Goal: Find specific page/section: Find specific page/section

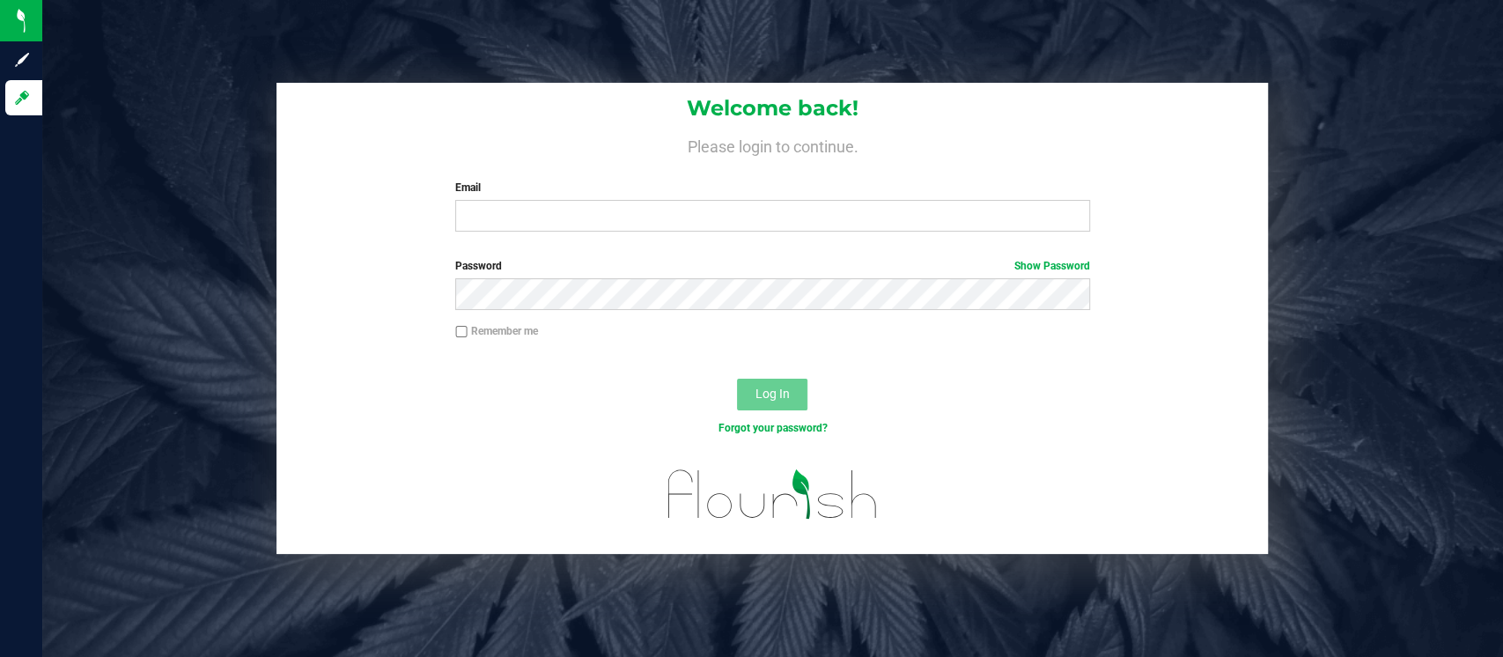
click at [546, 196] on div "Email Required Please format your email correctly." at bounding box center [772, 206] width 661 height 52
drag, startPoint x: 538, startPoint y: 208, endPoint x: 546, endPoint y: 196, distance: 13.9
click at [546, 196] on div "Email Required Please format your email correctly." at bounding box center [772, 206] width 661 height 52
click at [528, 215] on input "Email" at bounding box center [772, 216] width 635 height 32
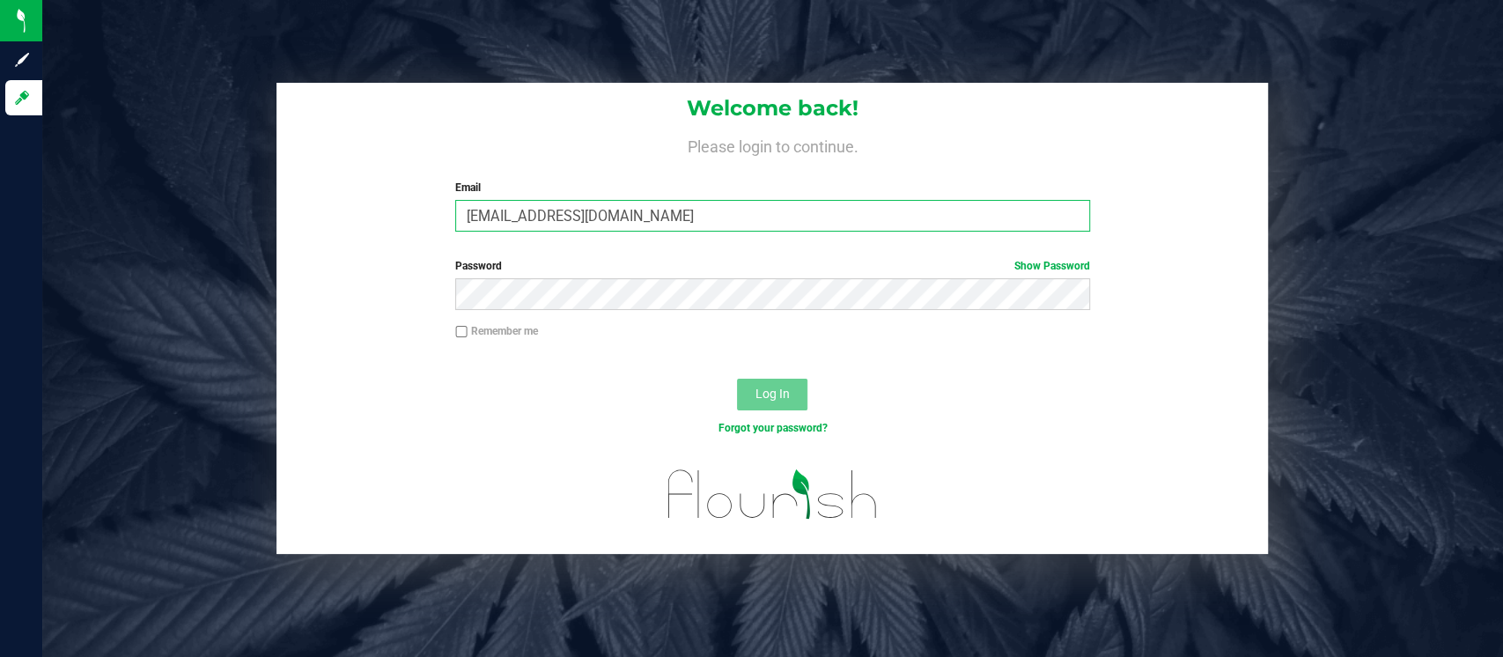
type input "ansarmiento@liveparallel.com"
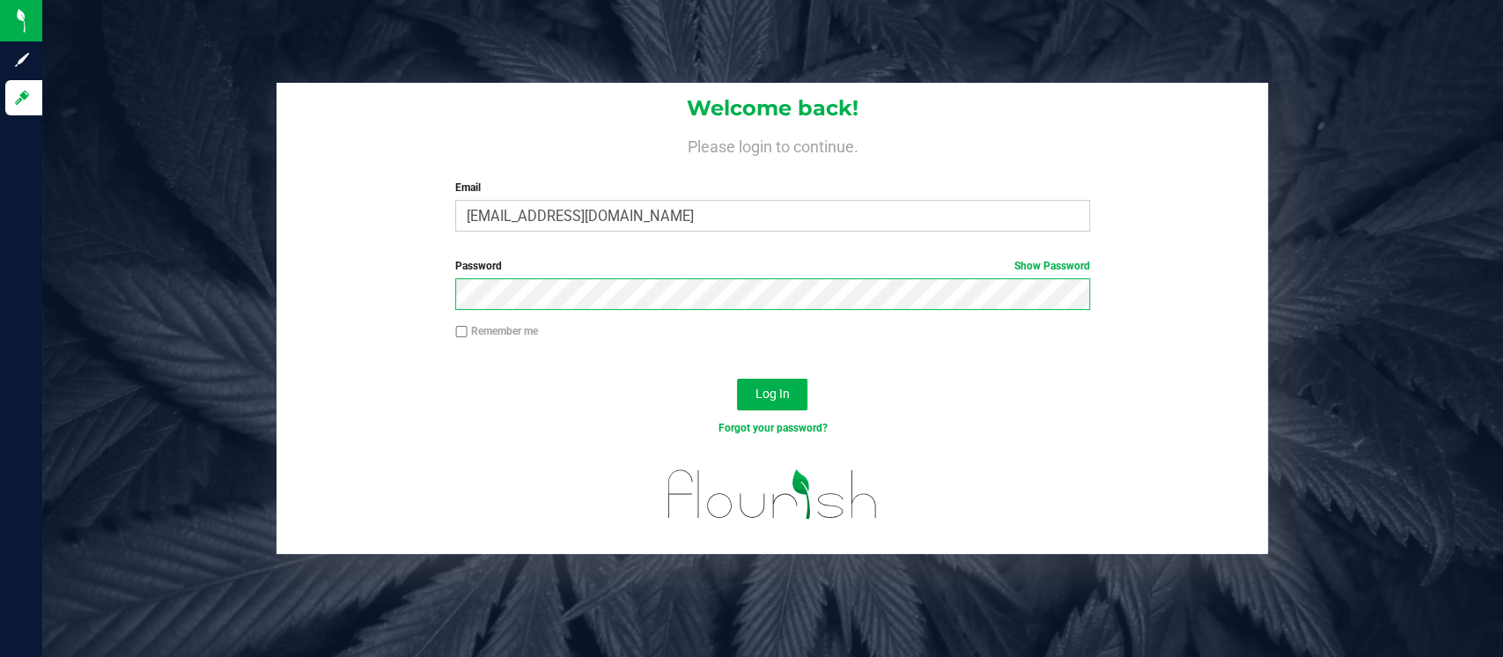
click at [737, 379] on button "Log In" at bounding box center [772, 395] width 70 height 32
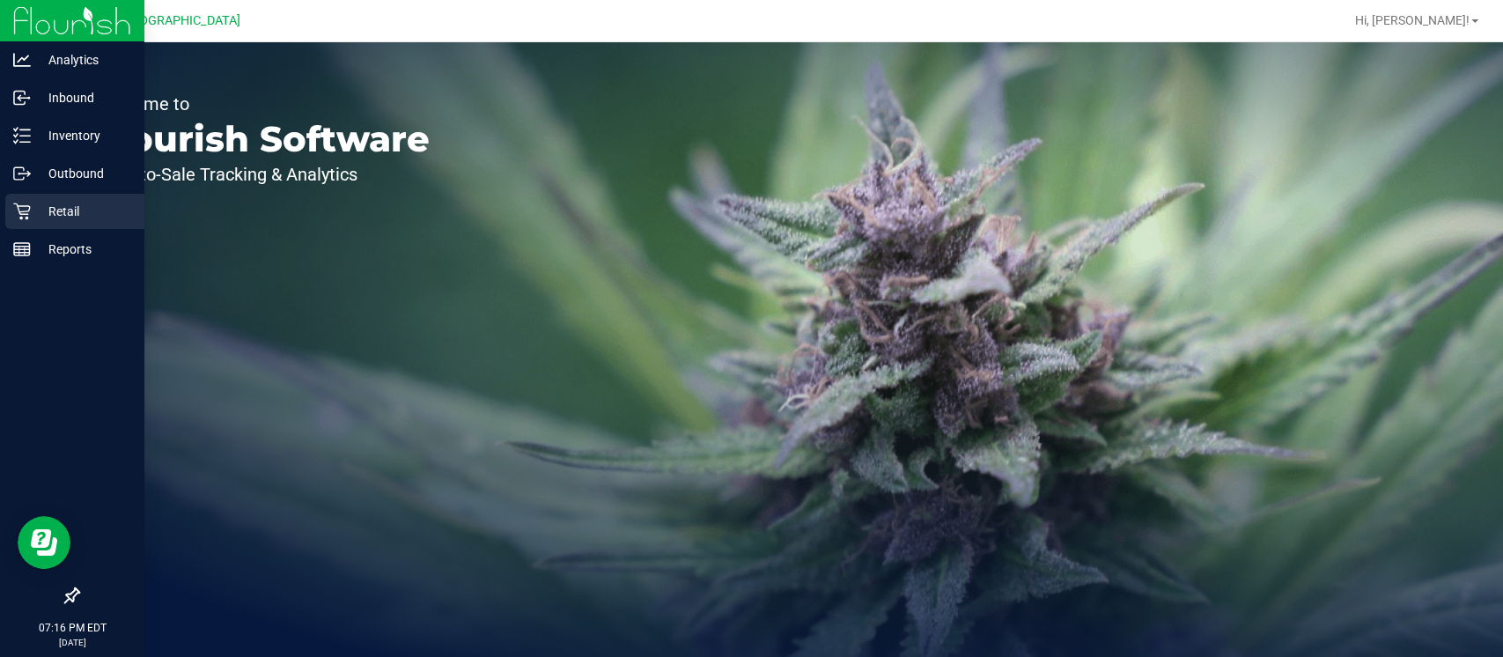
click at [37, 209] on p "Retail" at bounding box center [84, 211] width 106 height 21
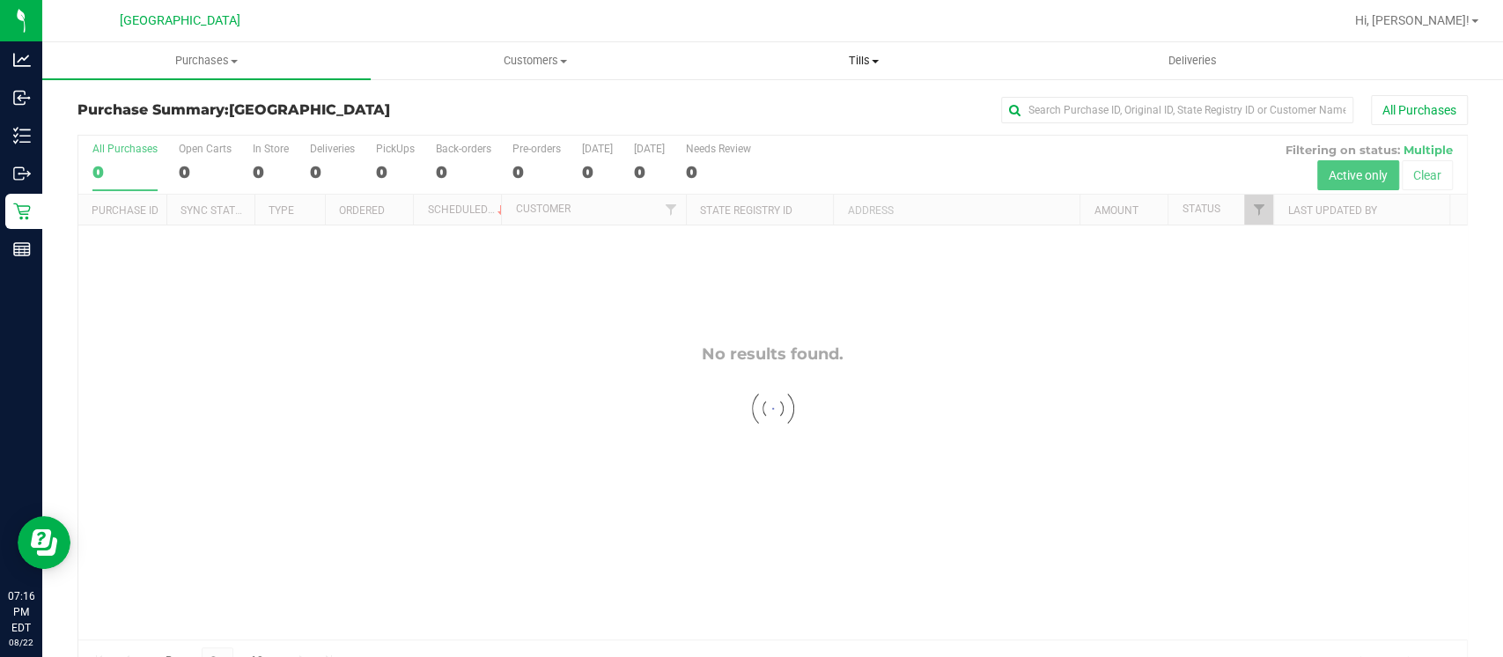
click at [861, 59] on span "Tills" at bounding box center [864, 61] width 327 height 16
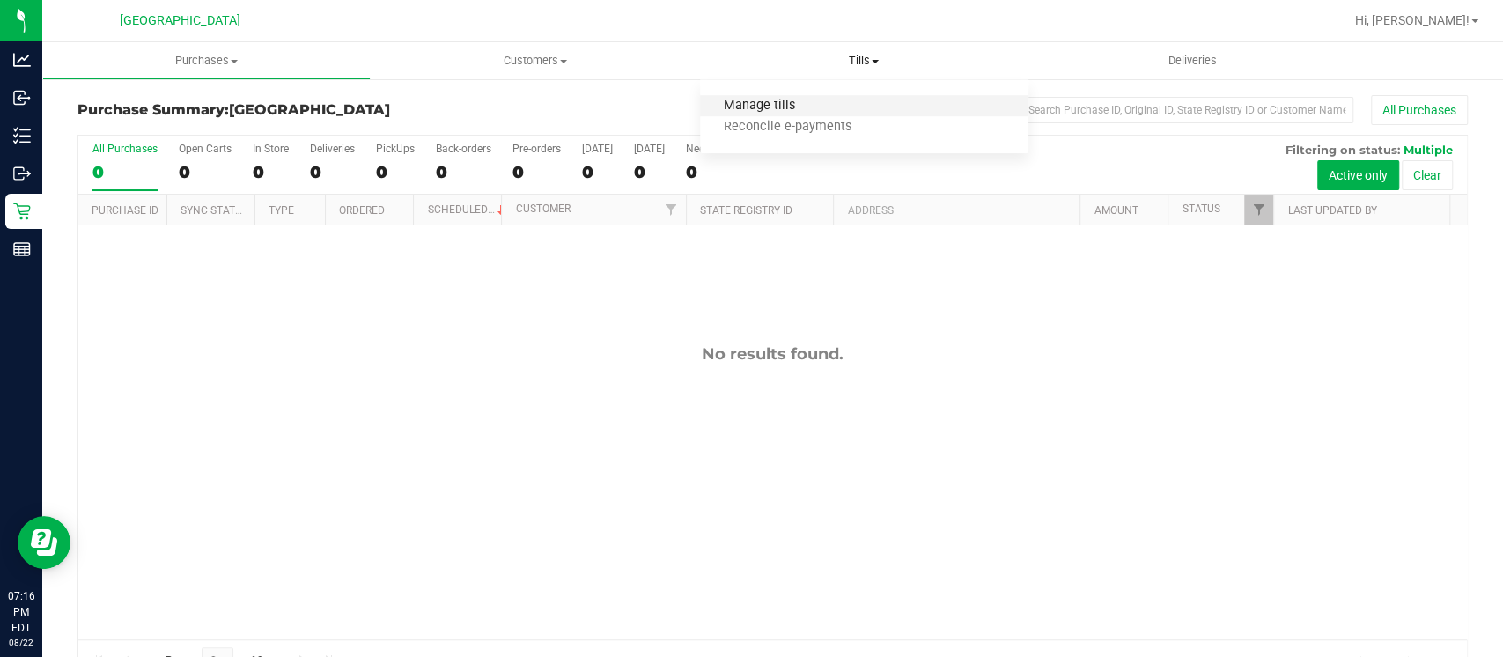
click at [763, 106] on span "Manage tills" at bounding box center [759, 106] width 119 height 15
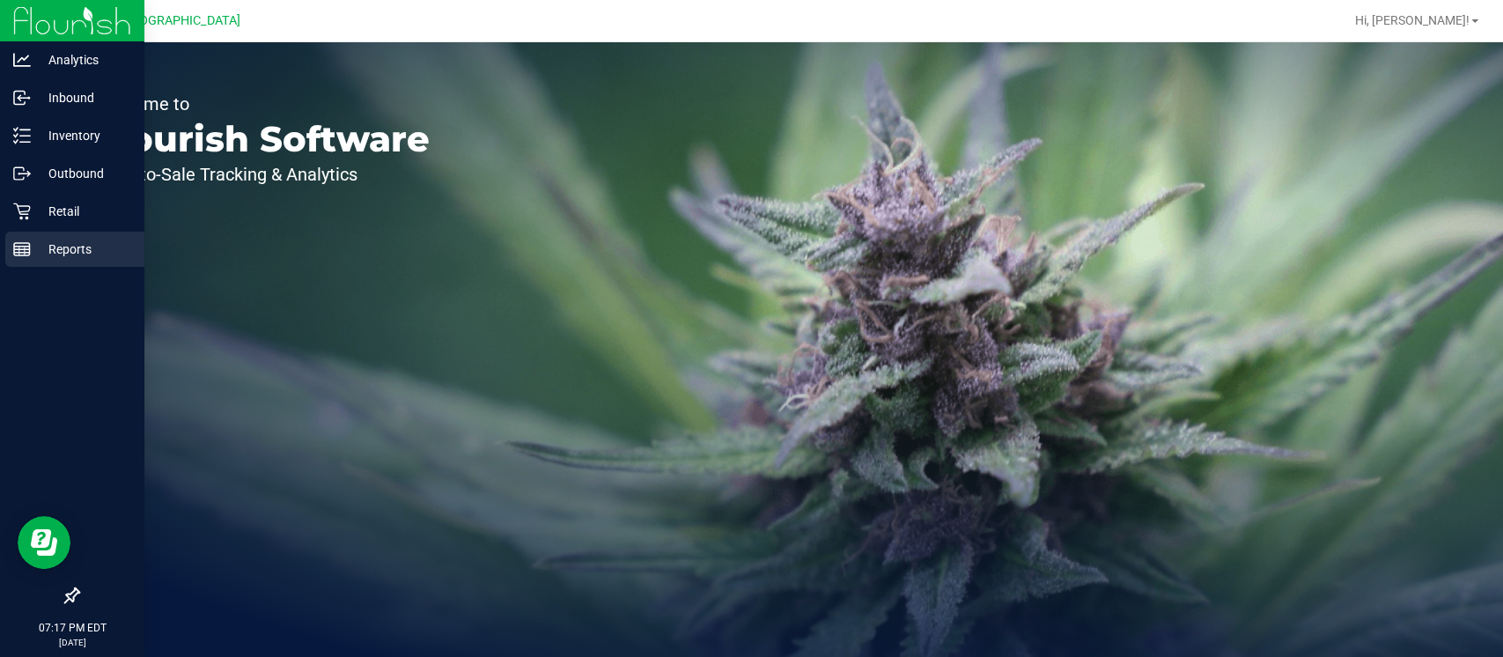
click at [43, 256] on p "Reports" at bounding box center [84, 249] width 106 height 21
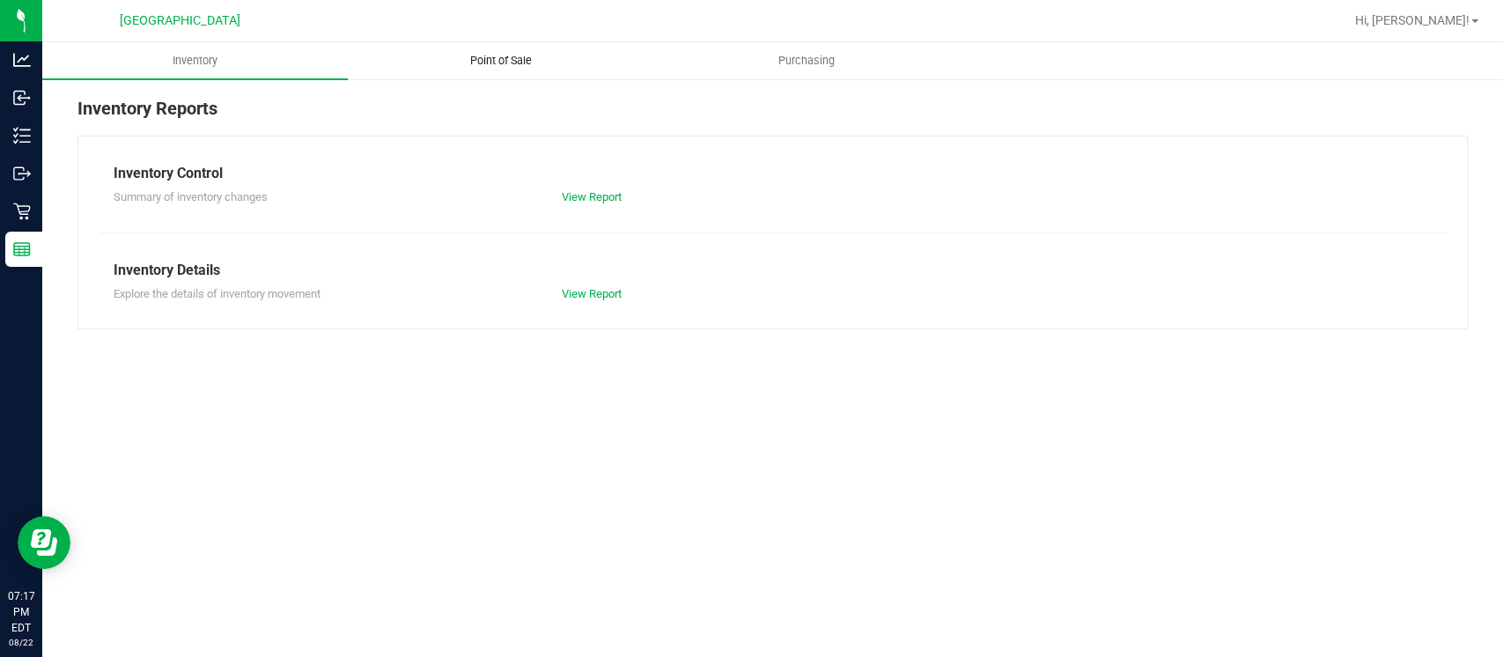
click at [519, 57] on span "Point of Sale" at bounding box center [500, 61] width 109 height 16
